Goal: Information Seeking & Learning: Learn about a topic

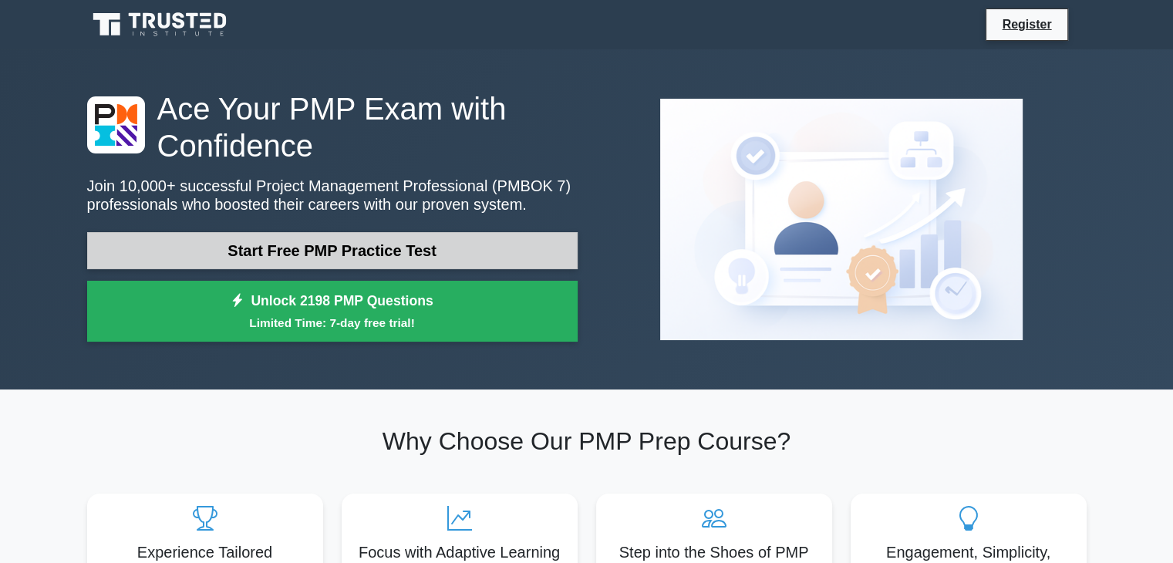
click at [414, 245] on link "Start Free PMP Practice Test" at bounding box center [332, 250] width 491 height 37
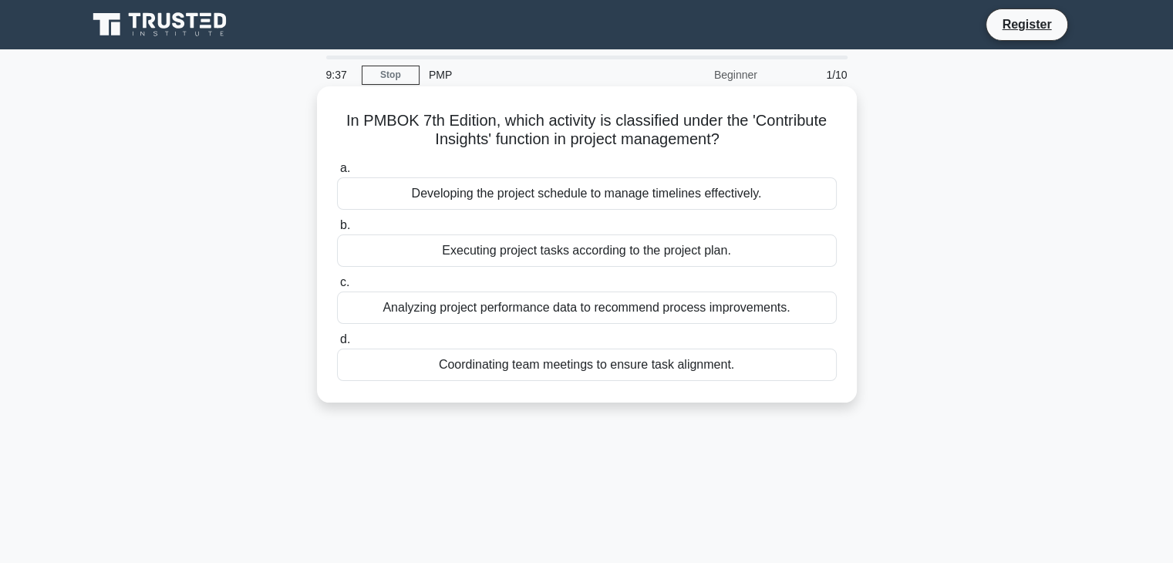
click at [475, 201] on div "Developing the project schedule to manage timelines effectively." at bounding box center [587, 193] width 500 height 32
click at [337, 174] on input "a. Developing the project schedule to manage timelines effectively." at bounding box center [337, 169] width 0 height 10
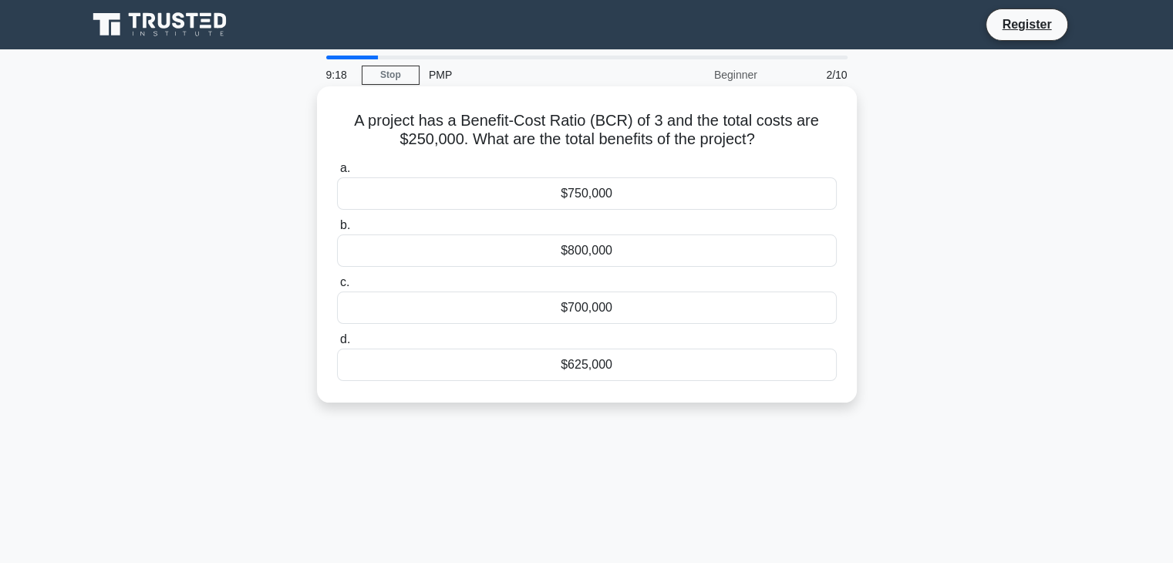
click at [537, 190] on div "$750,000" at bounding box center [587, 193] width 500 height 32
click at [337, 174] on input "a. $750,000" at bounding box center [337, 169] width 0 height 10
